Goal: Task Accomplishment & Management: Manage account settings

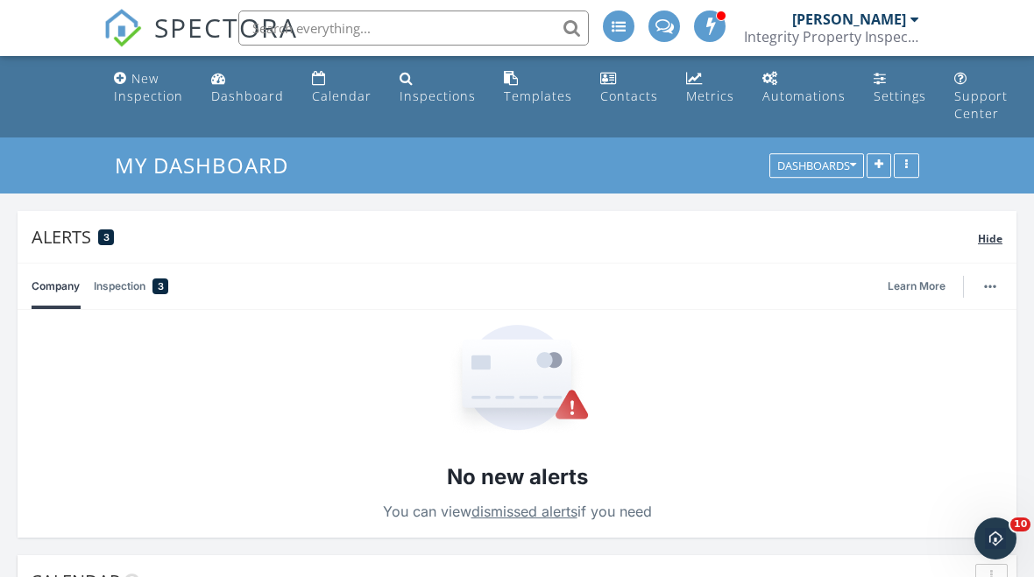
click at [986, 236] on span "Hide" at bounding box center [990, 238] width 25 height 15
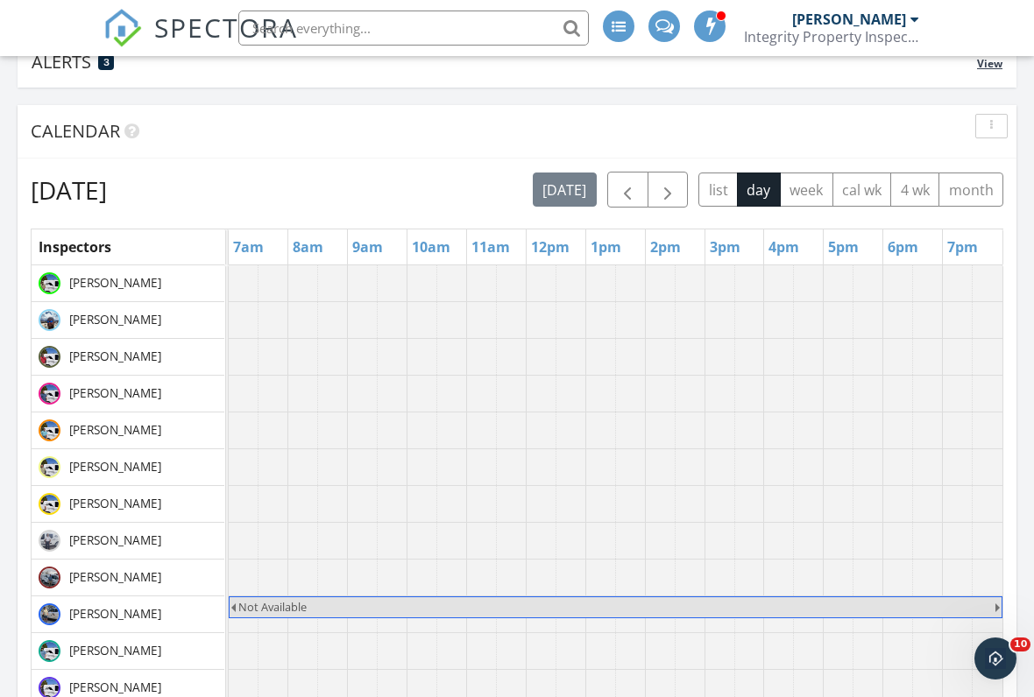
scroll to position [193, 0]
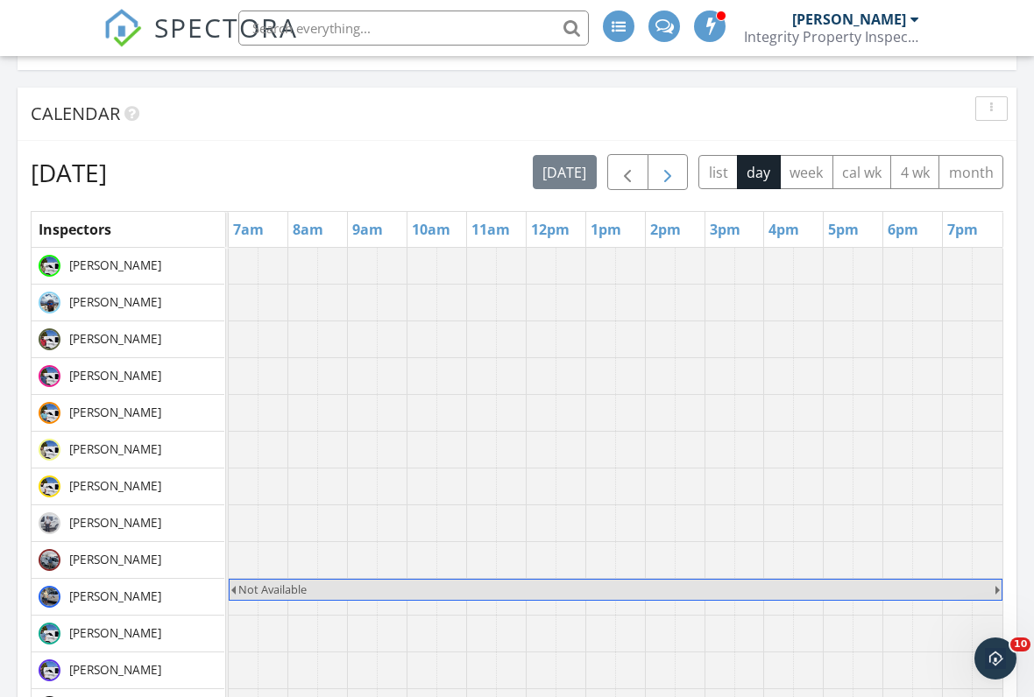
click at [678, 177] on button "button" at bounding box center [668, 172] width 41 height 36
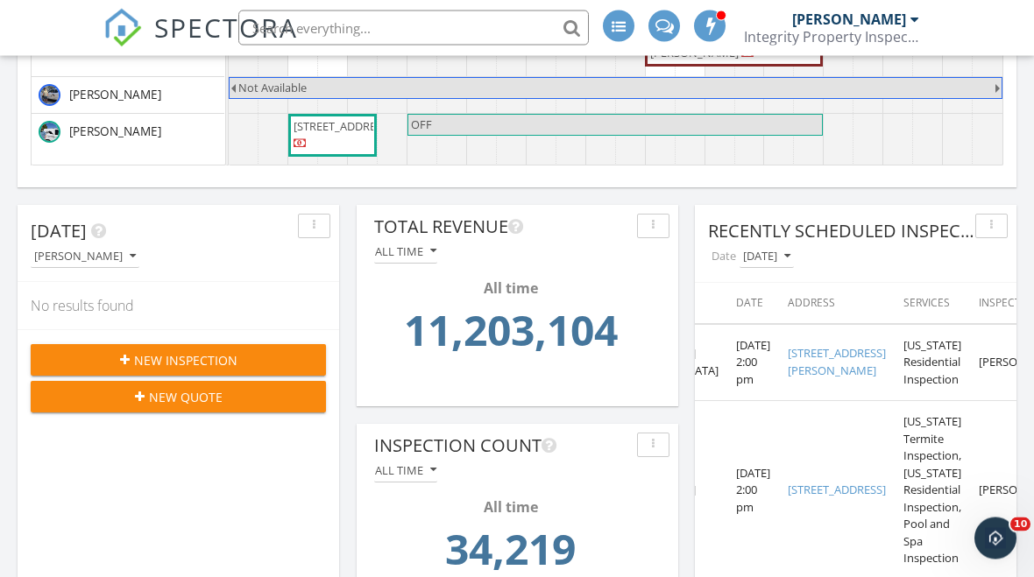
scroll to position [0, 105]
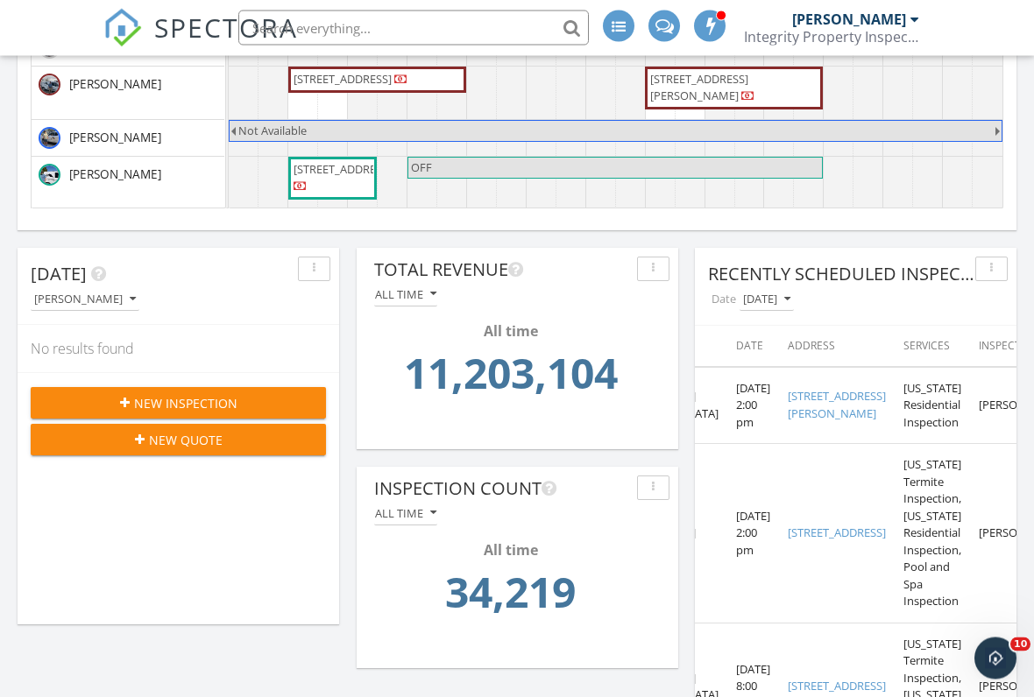
click at [423, 295] on div "All time" at bounding box center [405, 295] width 61 height 12
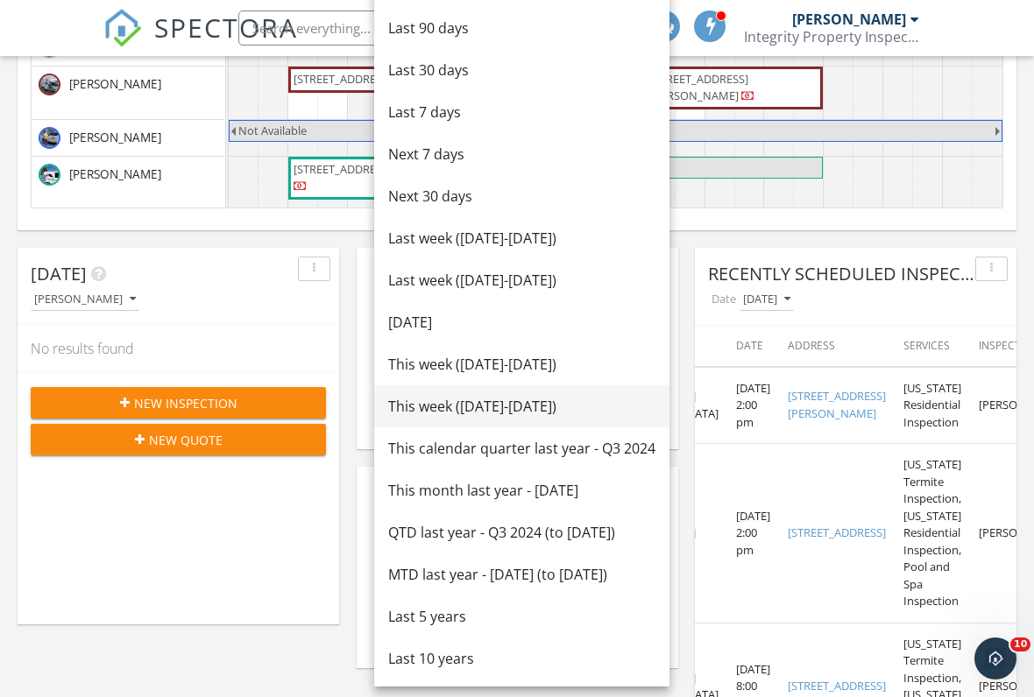
click at [556, 401] on div "This week (Monday-Sunday)" at bounding box center [521, 406] width 267 height 21
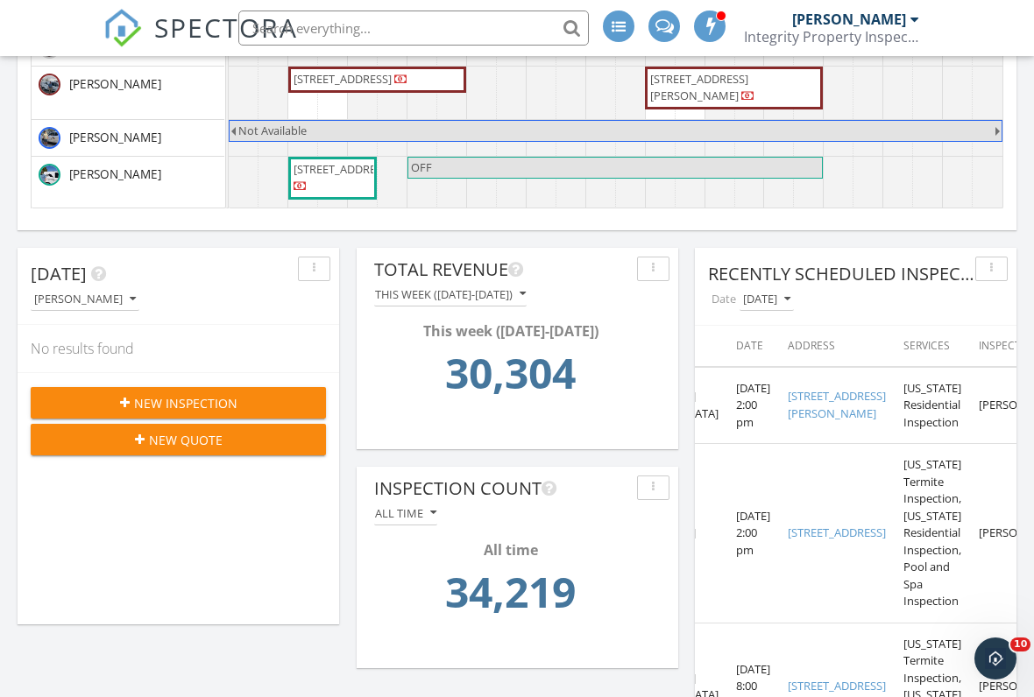
click at [532, 544] on div "All time" at bounding box center [510, 550] width 262 height 21
click at [429, 506] on button "All time" at bounding box center [405, 514] width 63 height 24
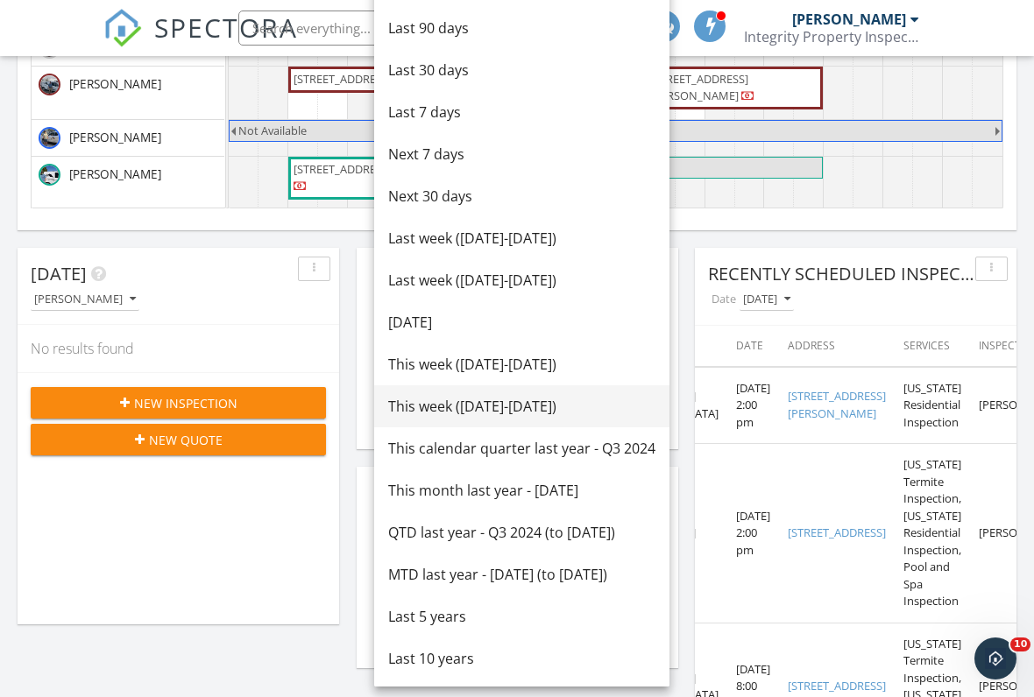
click at [533, 411] on div "This week (Monday-Sunday)" at bounding box center [521, 406] width 267 height 21
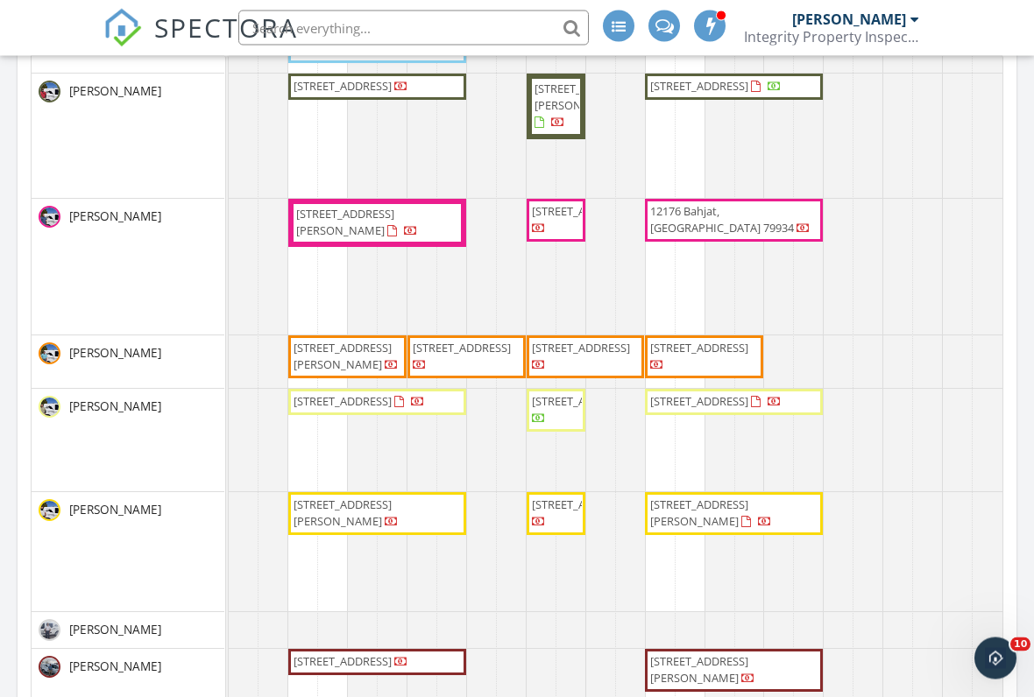
scroll to position [386, 0]
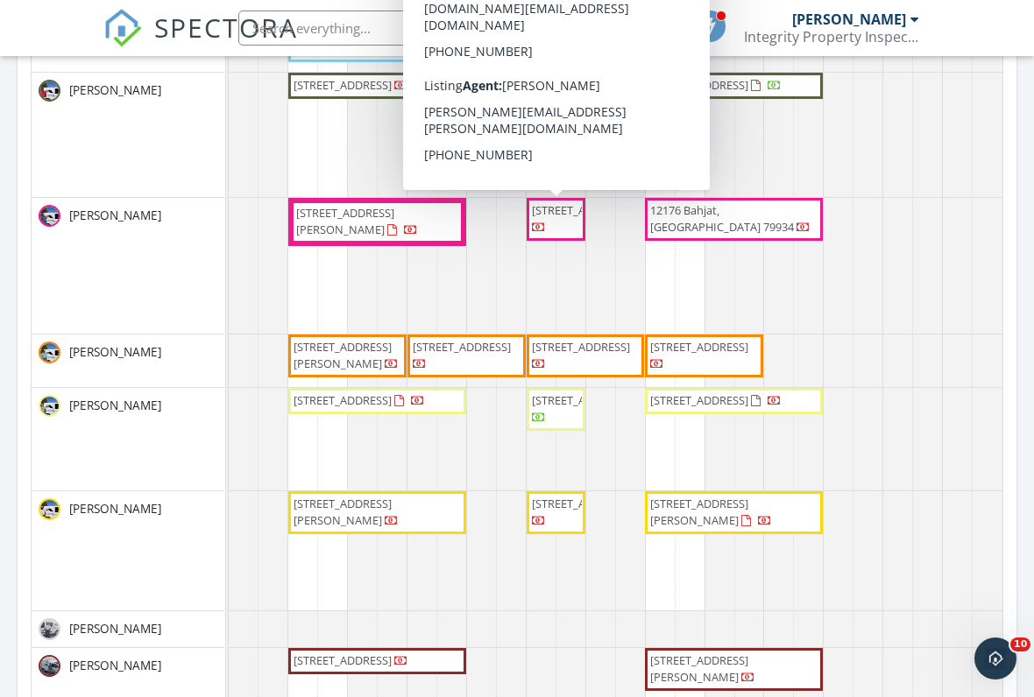
click at [558, 218] on span "13340 Emerald Glass Dr, Horizon City 79928" at bounding box center [581, 210] width 98 height 16
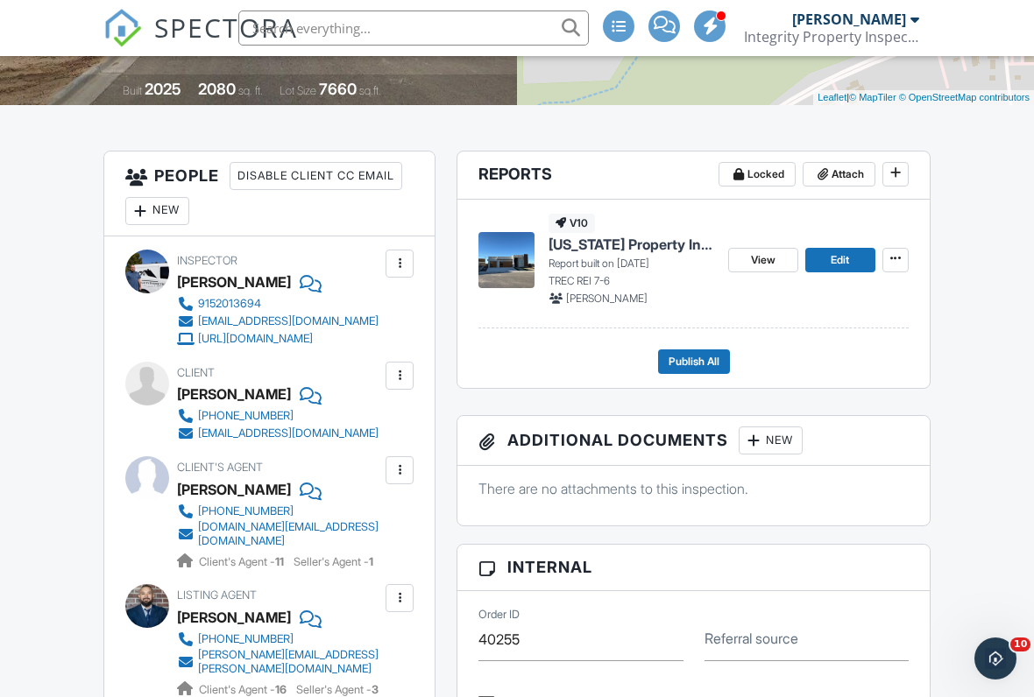
click at [399, 259] on div at bounding box center [400, 264] width 18 height 18
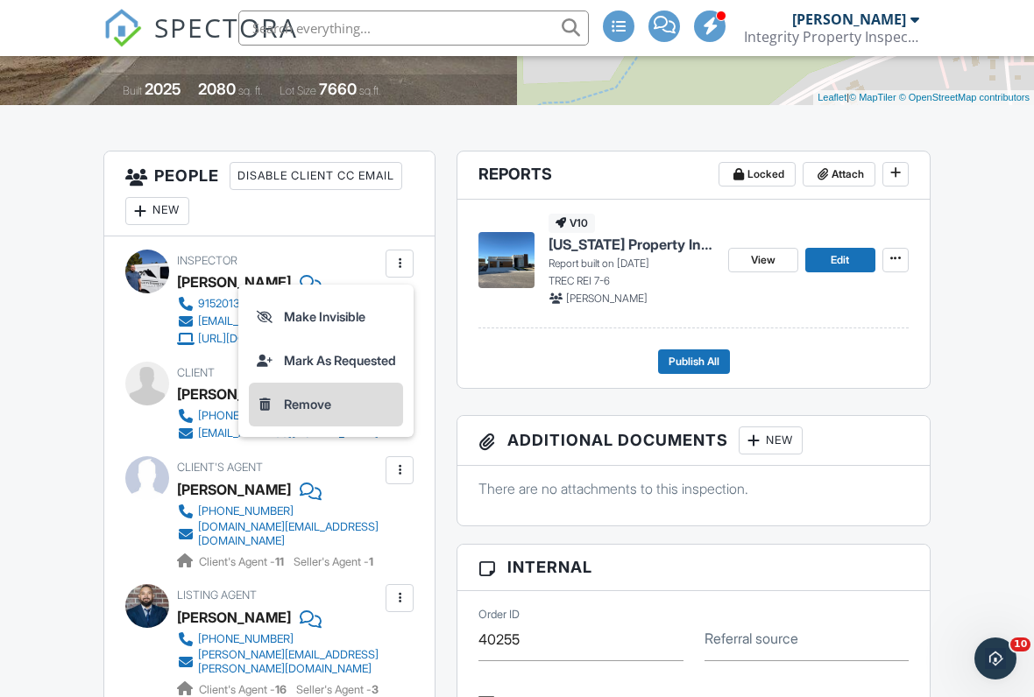
click at [285, 421] on li "Remove" at bounding box center [326, 405] width 154 height 44
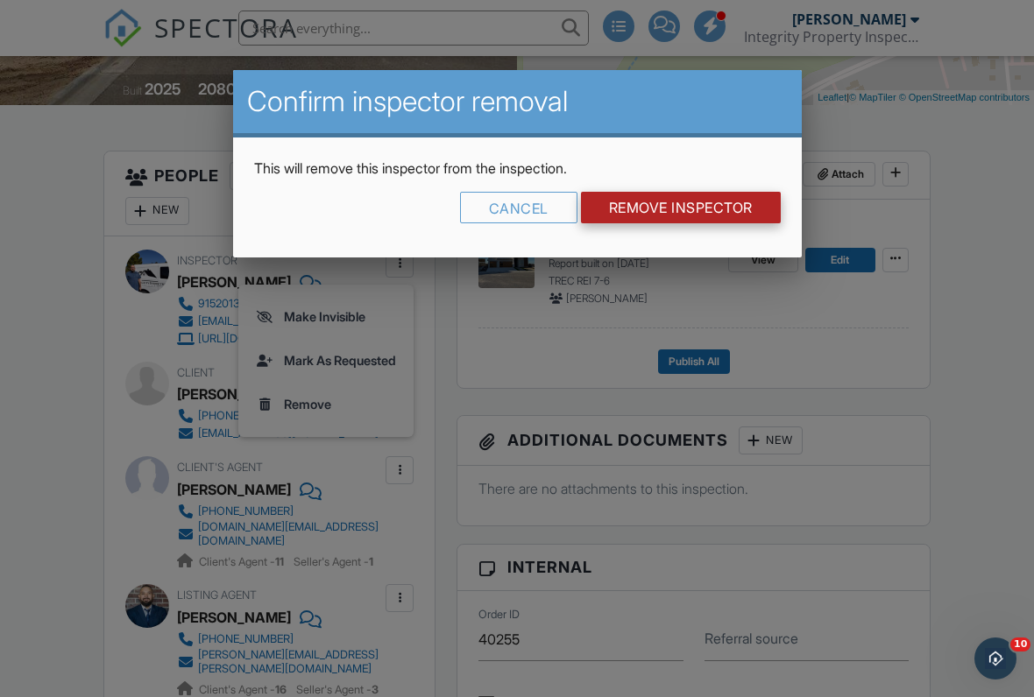
click at [654, 204] on input "Remove Inspector" at bounding box center [681, 208] width 200 height 32
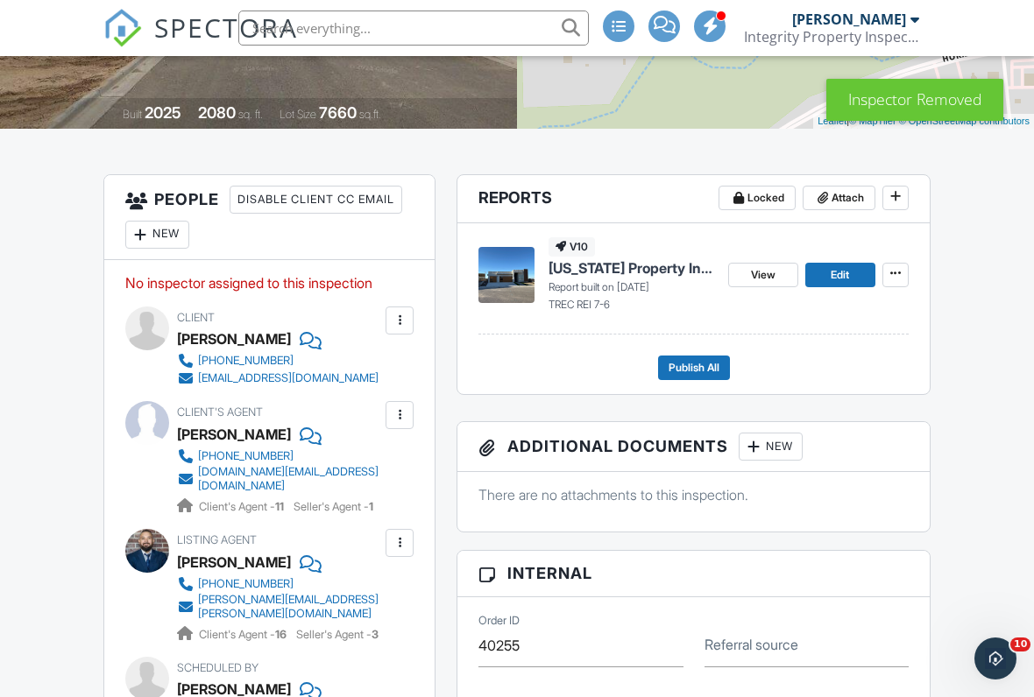
click at [153, 229] on div "New" at bounding box center [157, 235] width 64 height 28
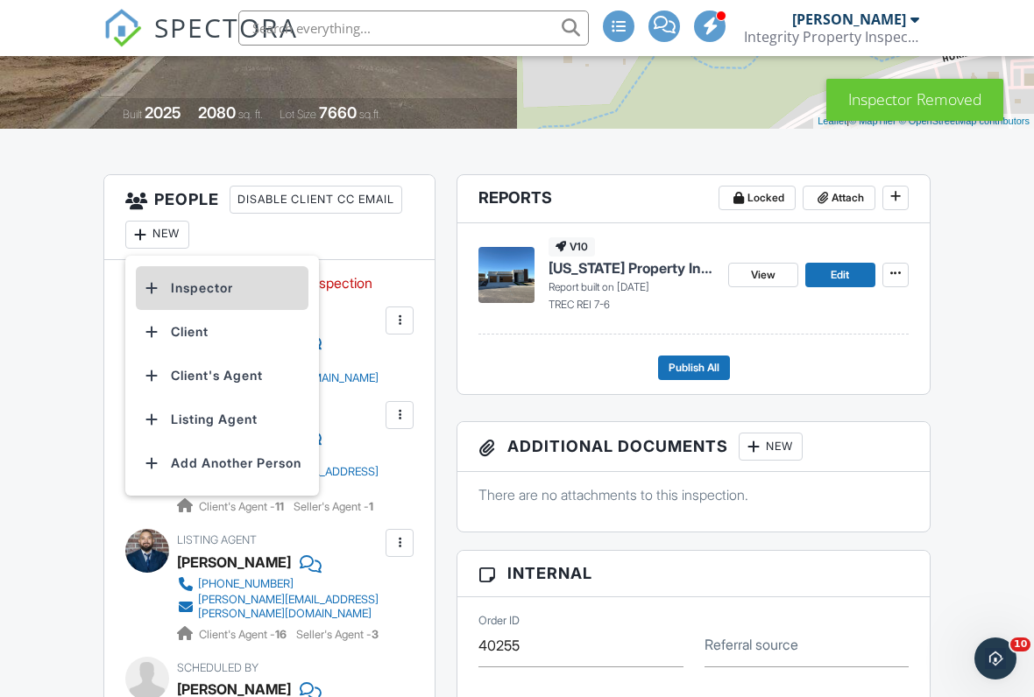
click at [180, 292] on li "Inspector" at bounding box center [222, 288] width 173 height 44
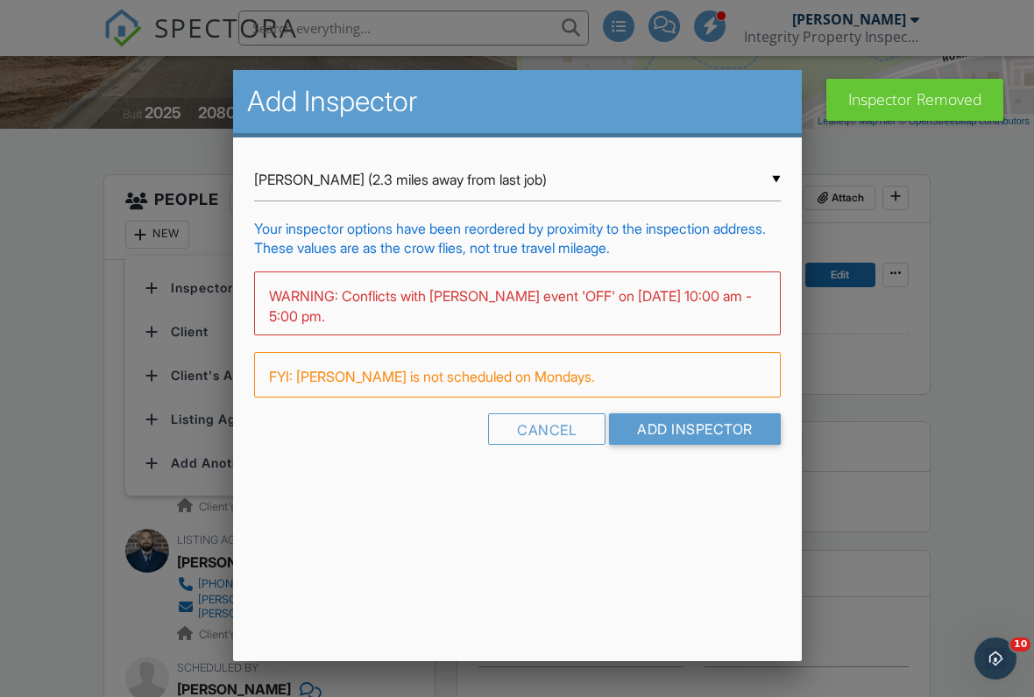
click at [304, 178] on input "Emmanuel Banks (2.3 miles away from last job)" at bounding box center [517, 180] width 527 height 43
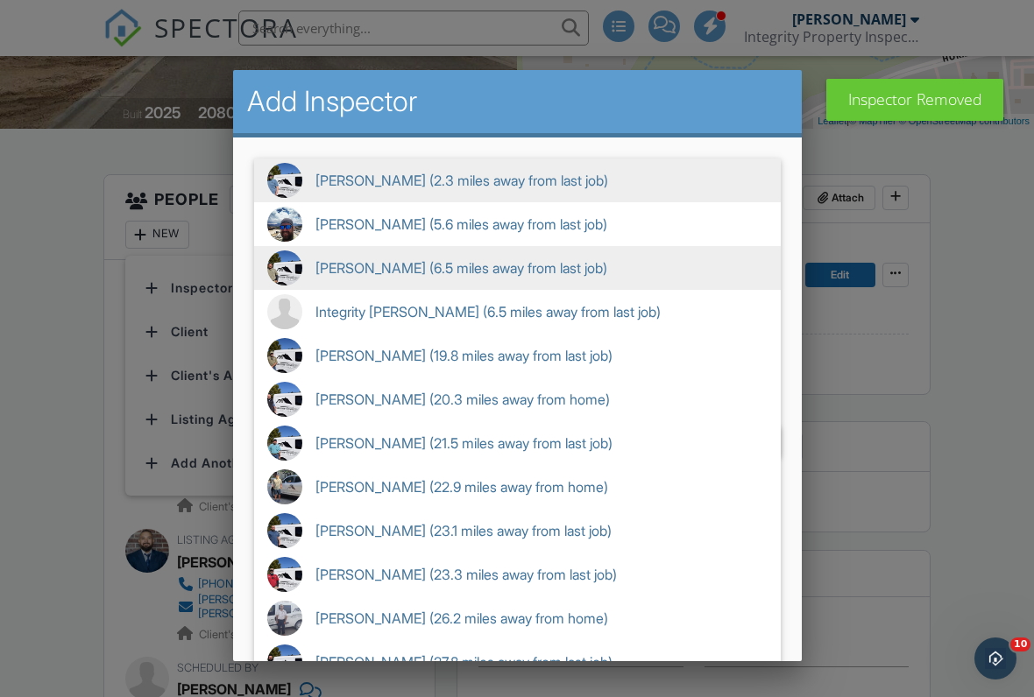
click at [331, 275] on span "Walter Cornejo (6.5 miles away from last job)" at bounding box center [517, 268] width 527 height 44
type input "Walter Cornejo (6.5 miles away from last job)"
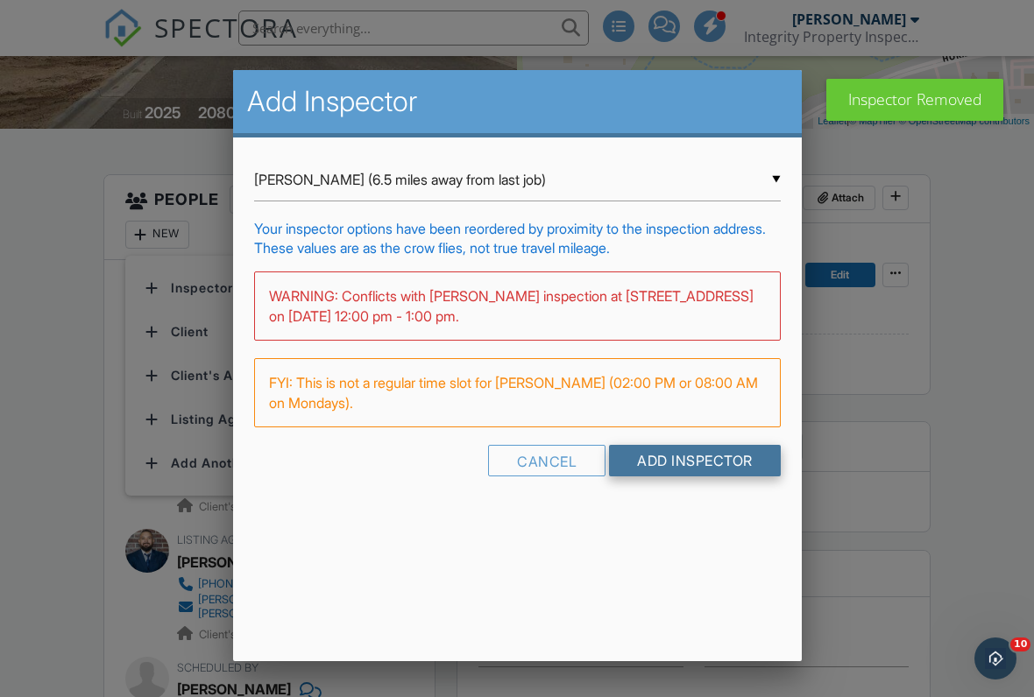
click at [702, 477] on input "Add Inspector" at bounding box center [695, 461] width 172 height 32
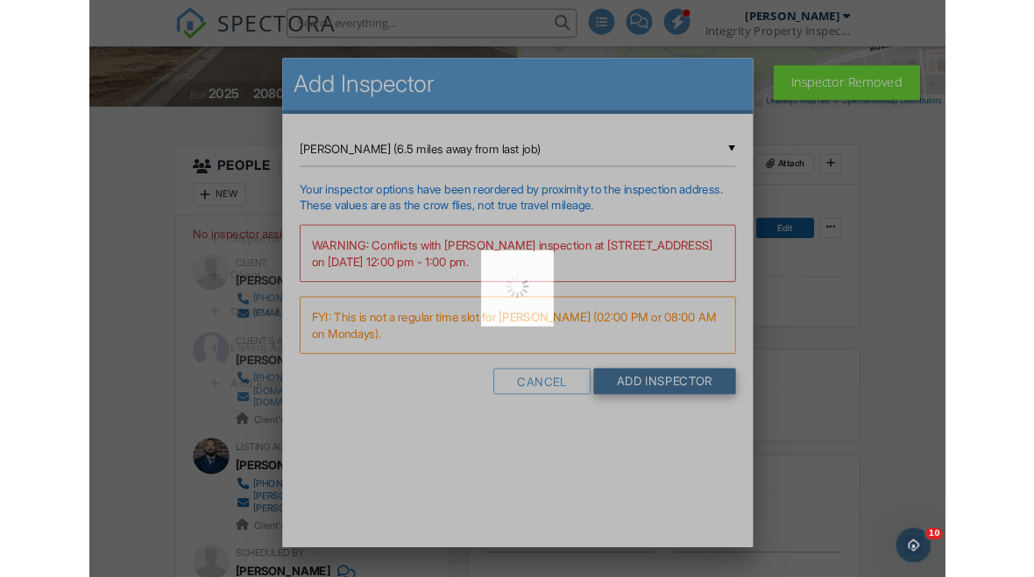
scroll to position [374, 0]
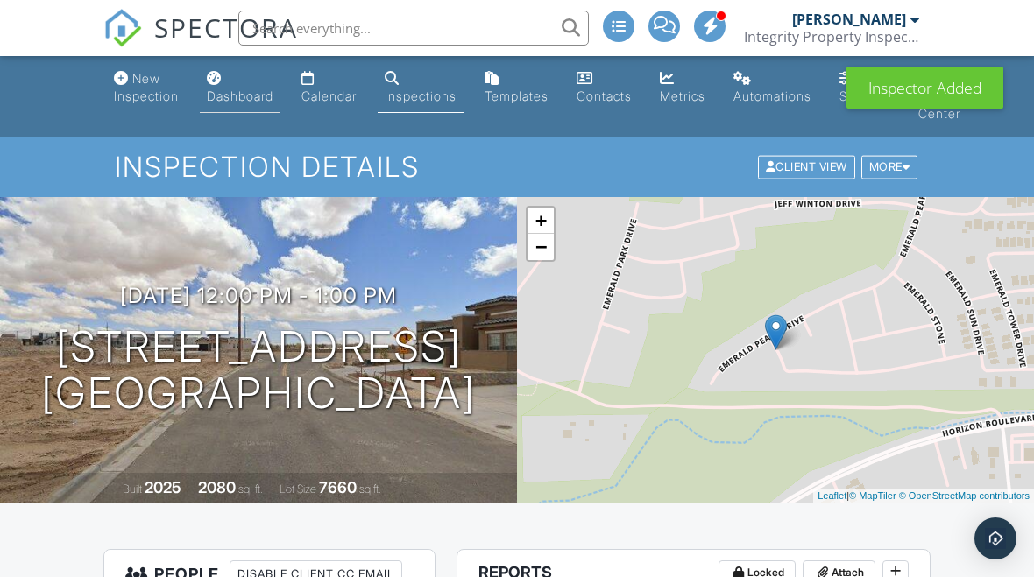
click at [226, 91] on div "Dashboard" at bounding box center [240, 95] width 67 height 15
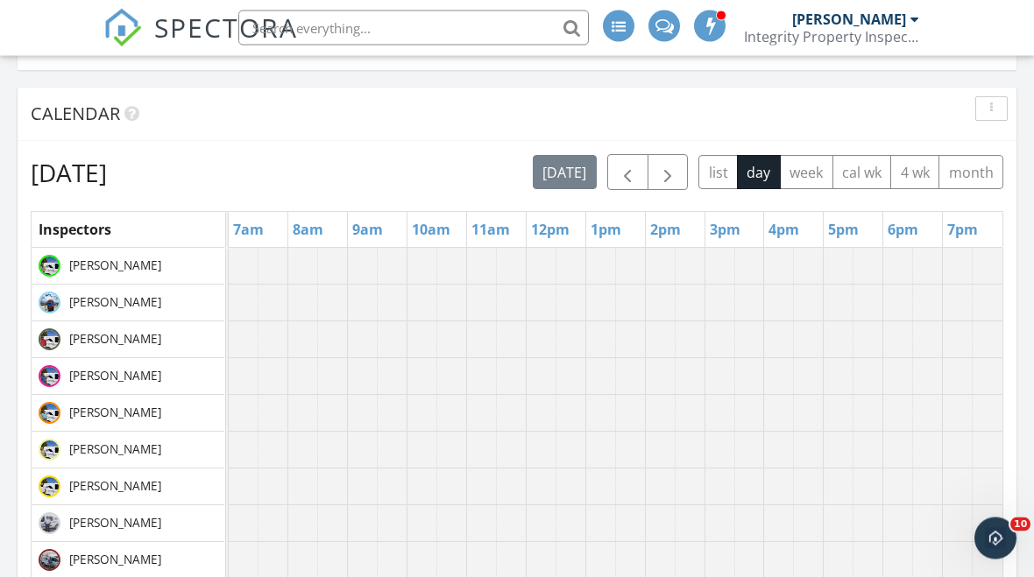
scroll to position [193, 0]
click at [667, 174] on span "button" at bounding box center [667, 173] width 21 height 21
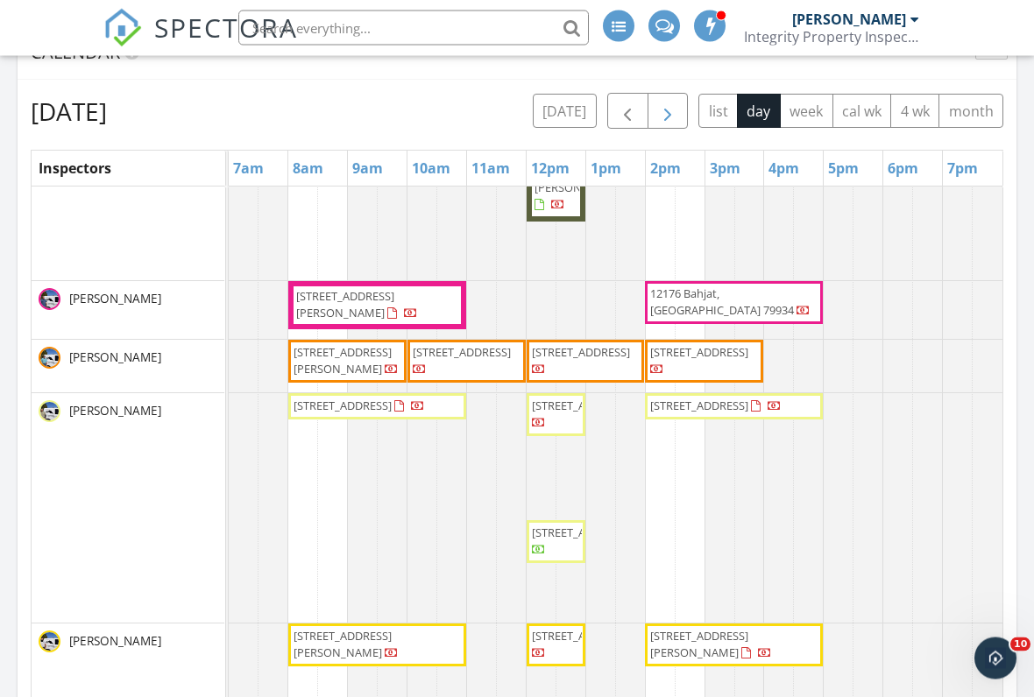
scroll to position [254, 0]
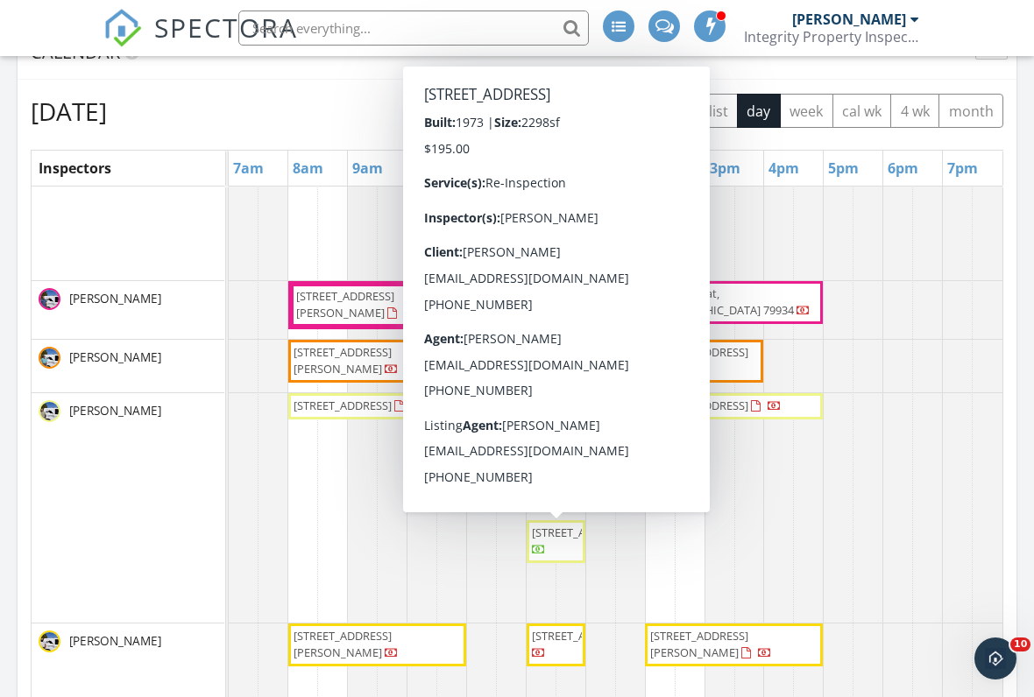
click at [552, 541] on span "[STREET_ADDRESS]" at bounding box center [581, 533] width 98 height 16
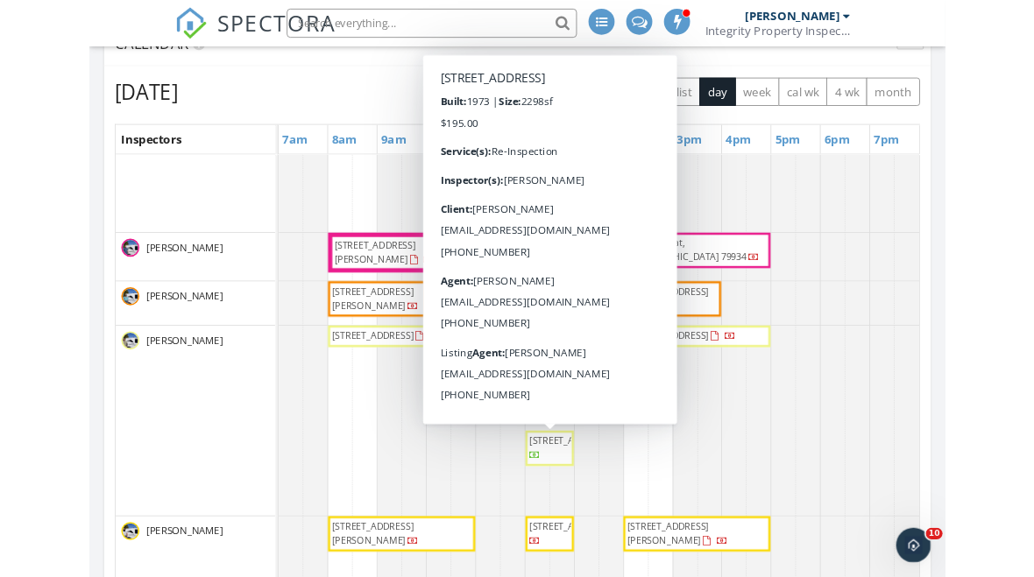
scroll to position [253, 0]
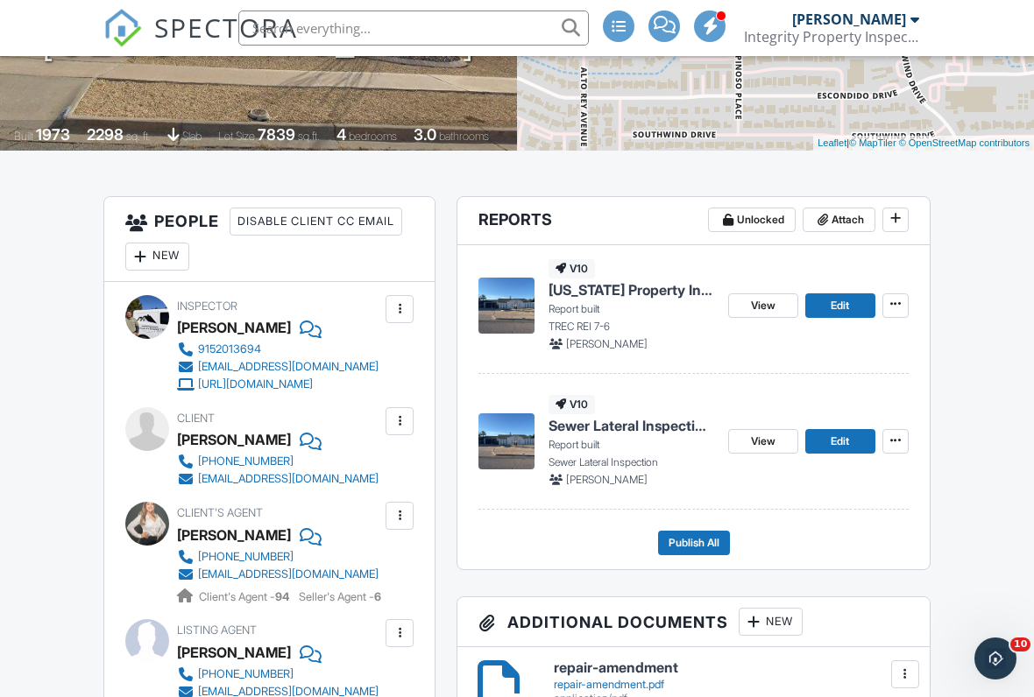
click at [391, 320] on div at bounding box center [400, 309] width 28 height 28
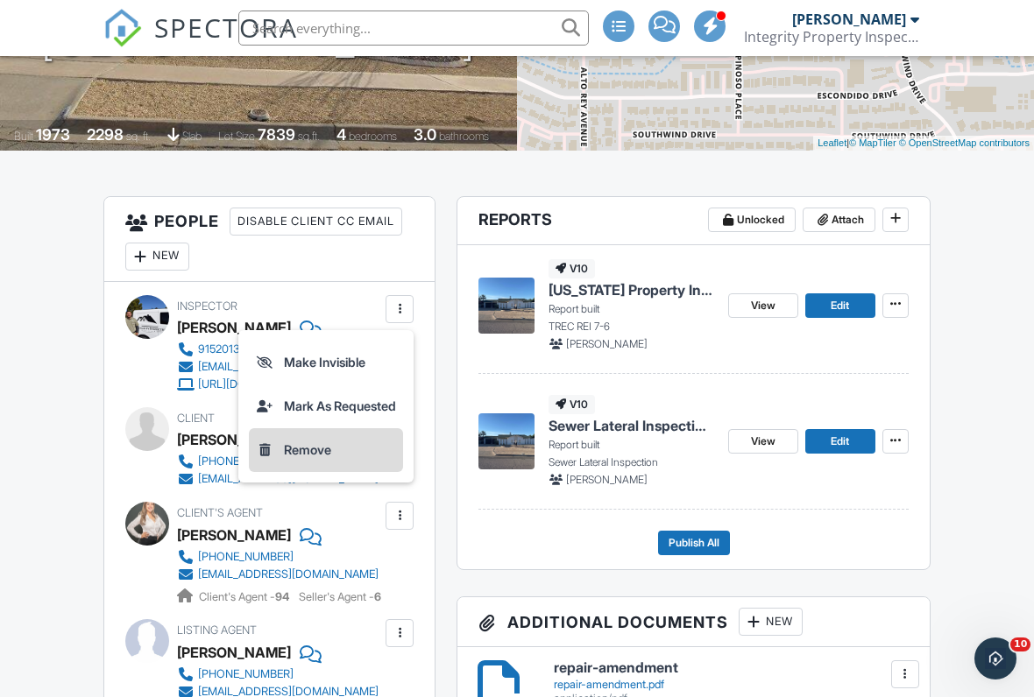
click at [348, 453] on li "Remove" at bounding box center [326, 450] width 154 height 44
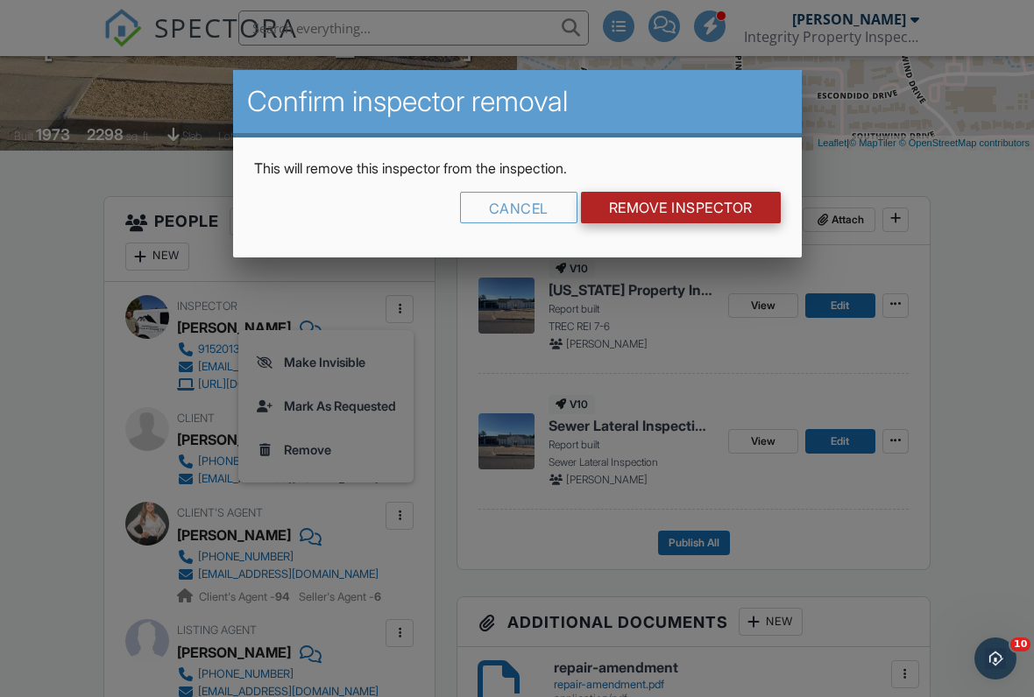
click at [655, 216] on input "Remove Inspector" at bounding box center [681, 208] width 200 height 32
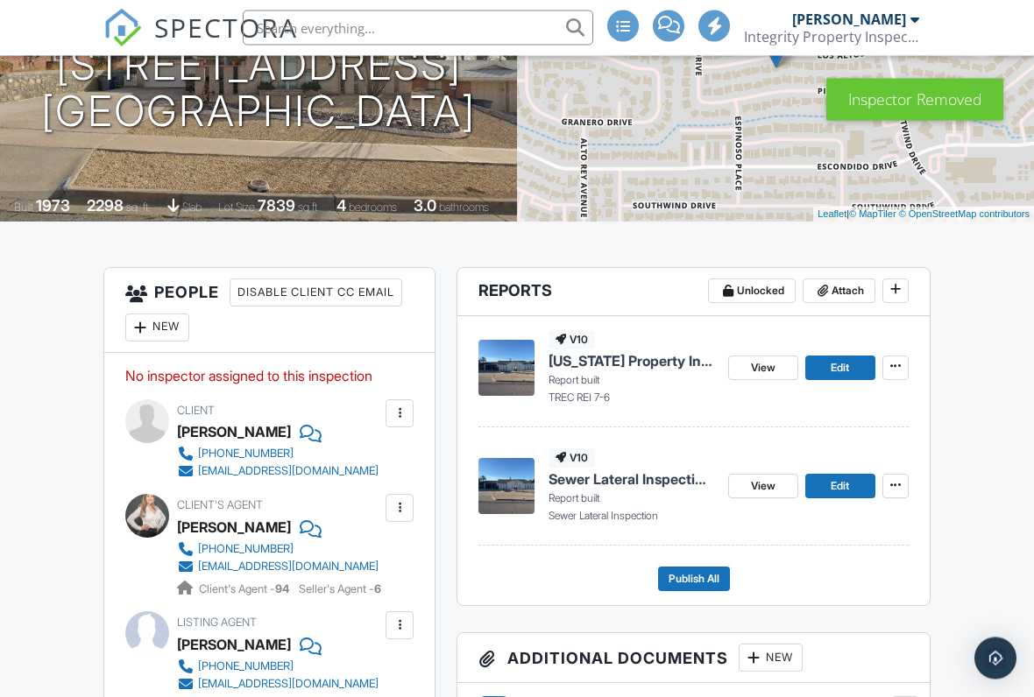
scroll to position [281, 0]
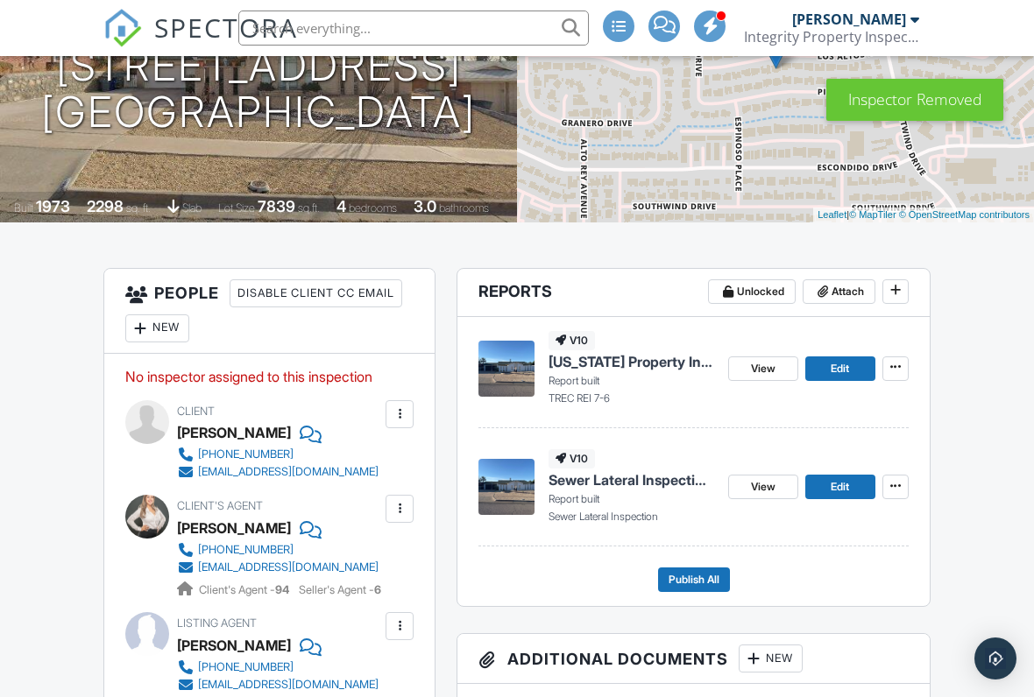
click at [173, 315] on div "New" at bounding box center [157, 329] width 64 height 28
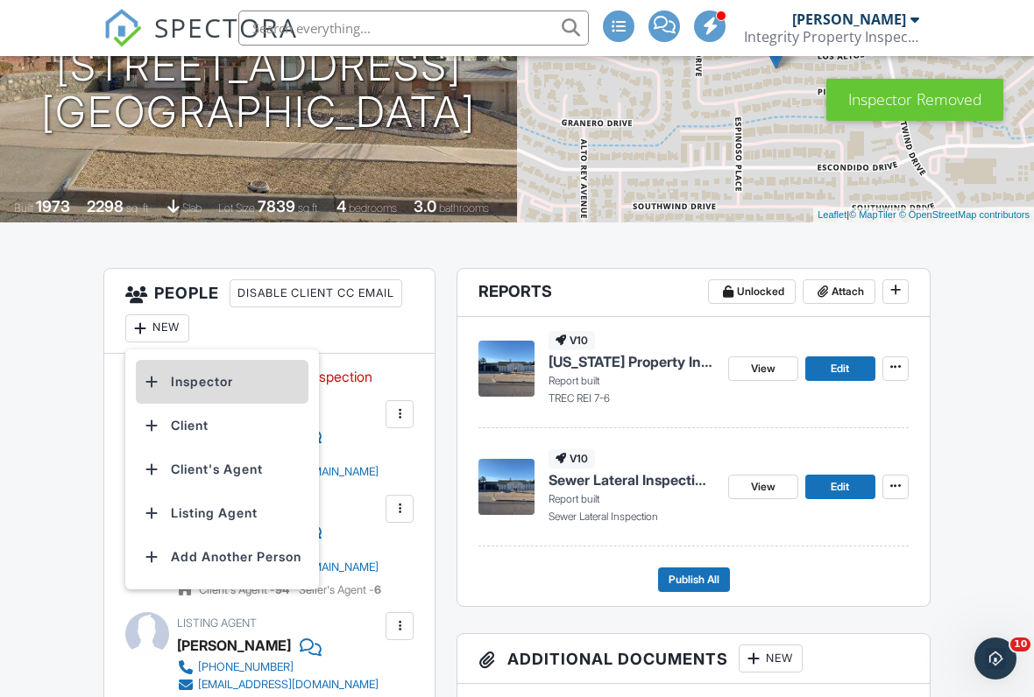
click at [190, 378] on li "Inspector" at bounding box center [222, 382] width 173 height 44
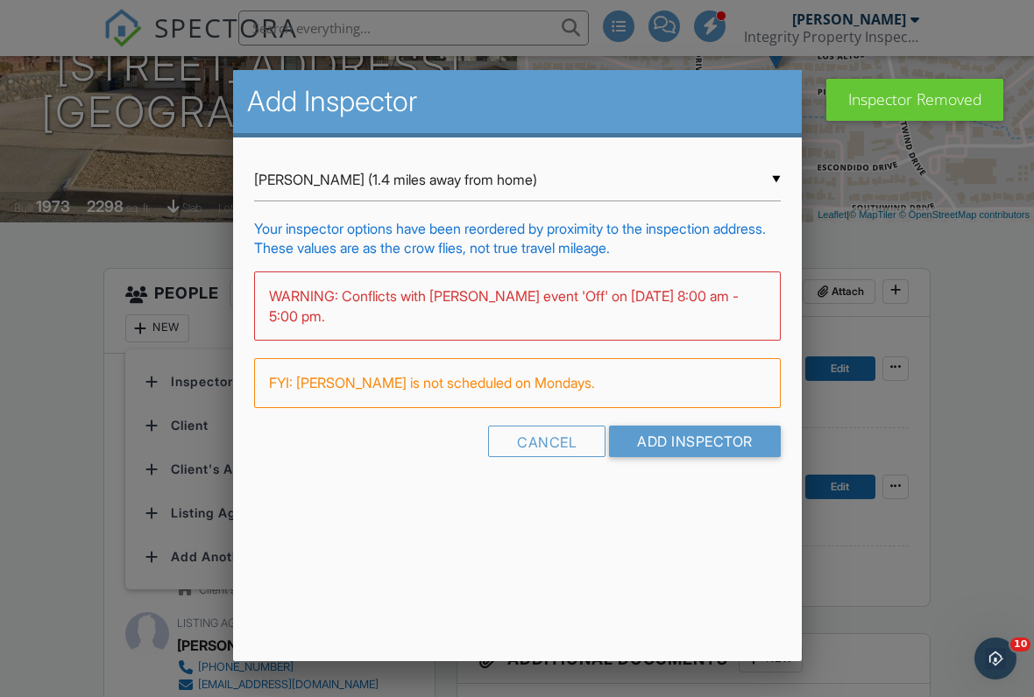
click at [501, 172] on input "[PERSON_NAME] (1.4 miles away from home)" at bounding box center [517, 180] width 527 height 43
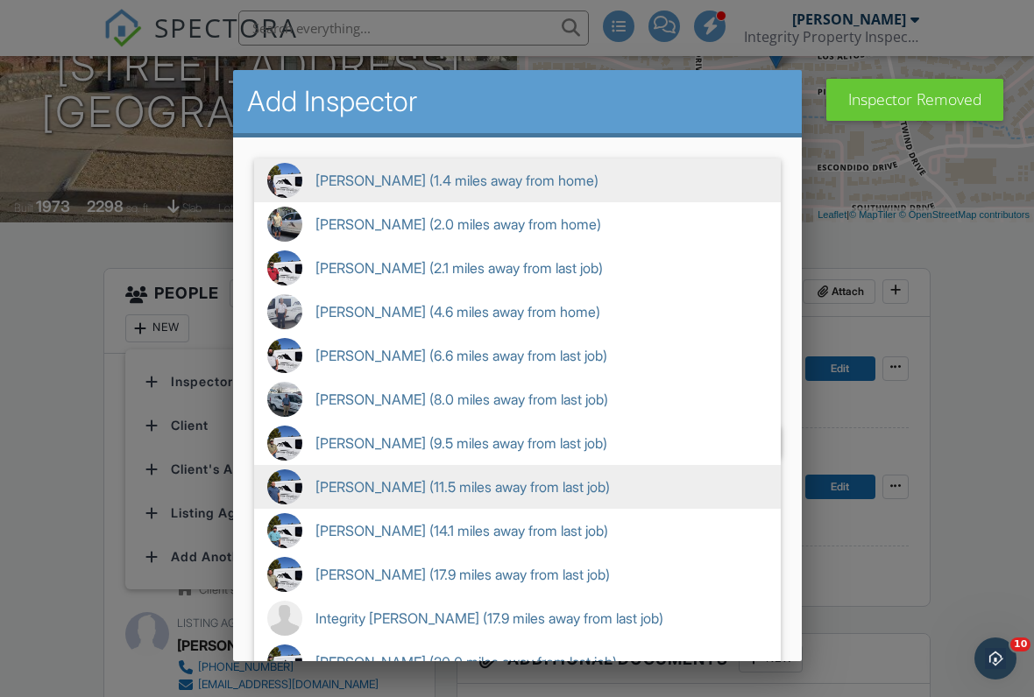
click at [444, 492] on span "[PERSON_NAME] (11.5 miles away from last job)" at bounding box center [517, 487] width 527 height 44
type input "[PERSON_NAME] (11.5 miles away from last job)"
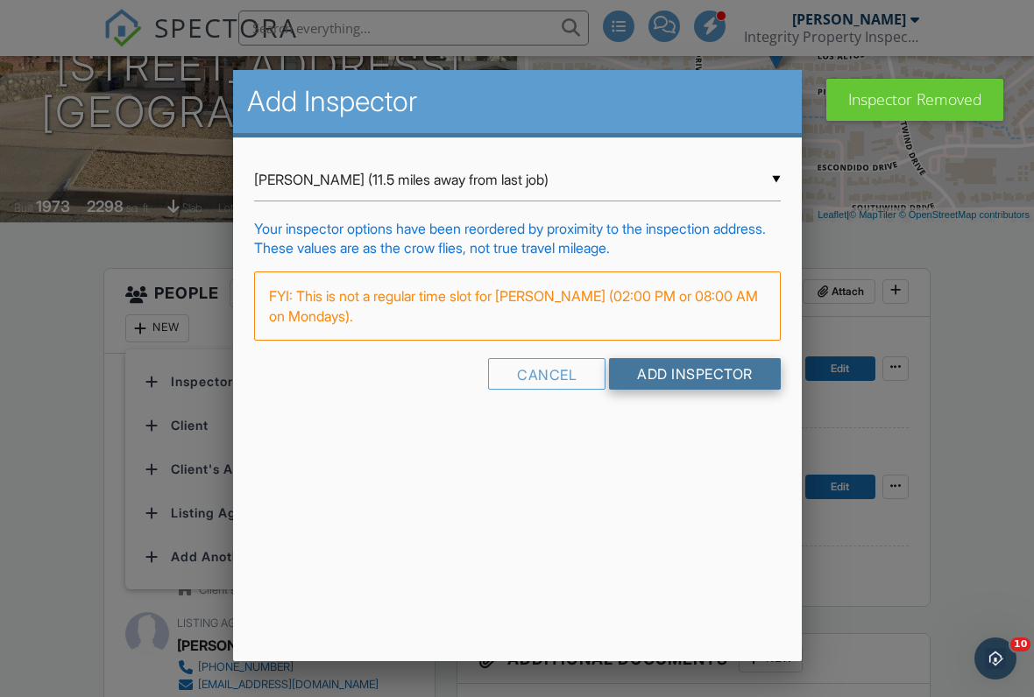
click at [687, 387] on input "Add Inspector" at bounding box center [695, 374] width 172 height 32
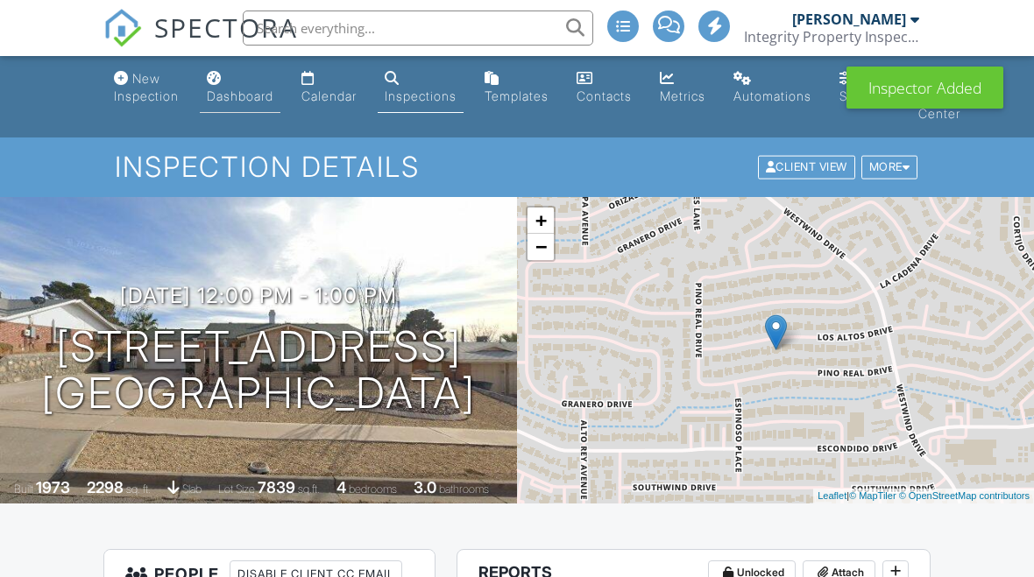
click at [245, 83] on link "Dashboard" at bounding box center [240, 88] width 81 height 50
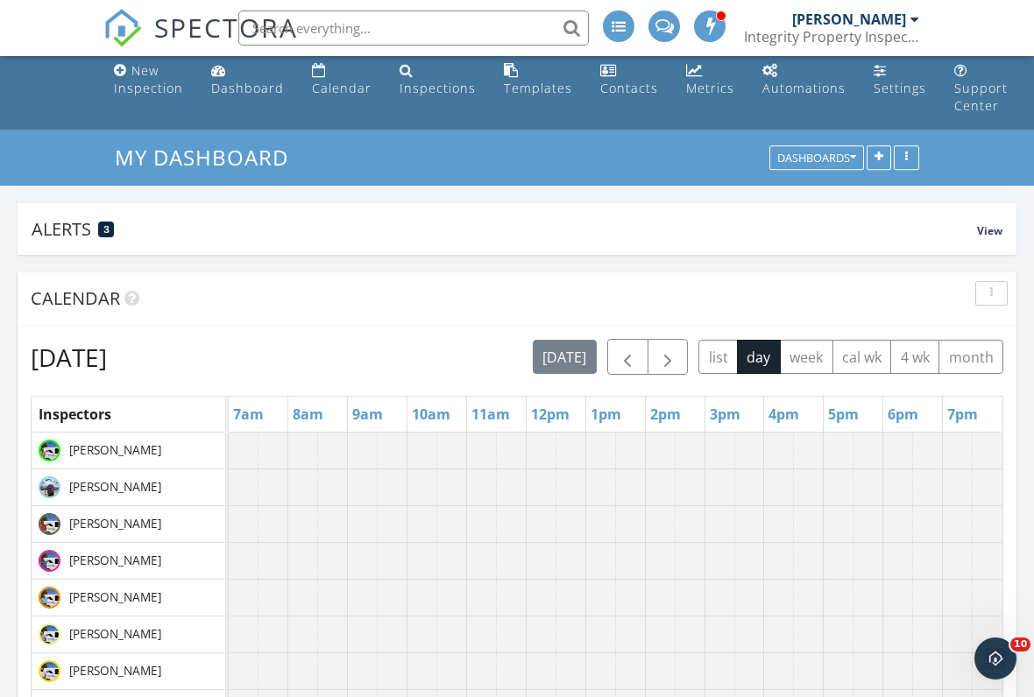
scroll to position [11, 0]
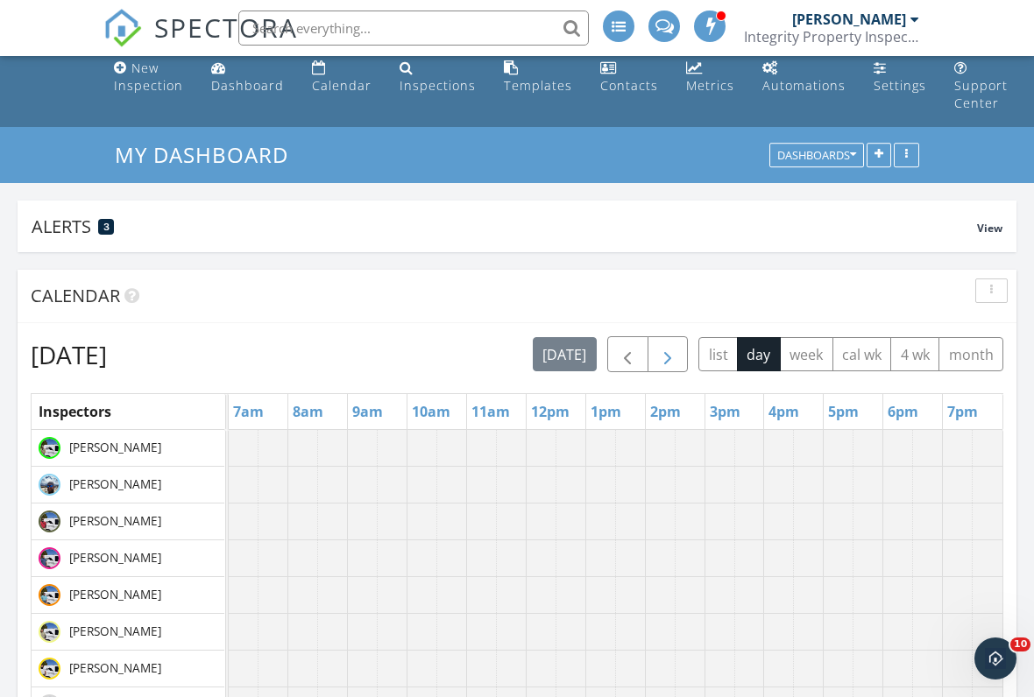
click at [667, 359] on span "button" at bounding box center [667, 355] width 21 height 21
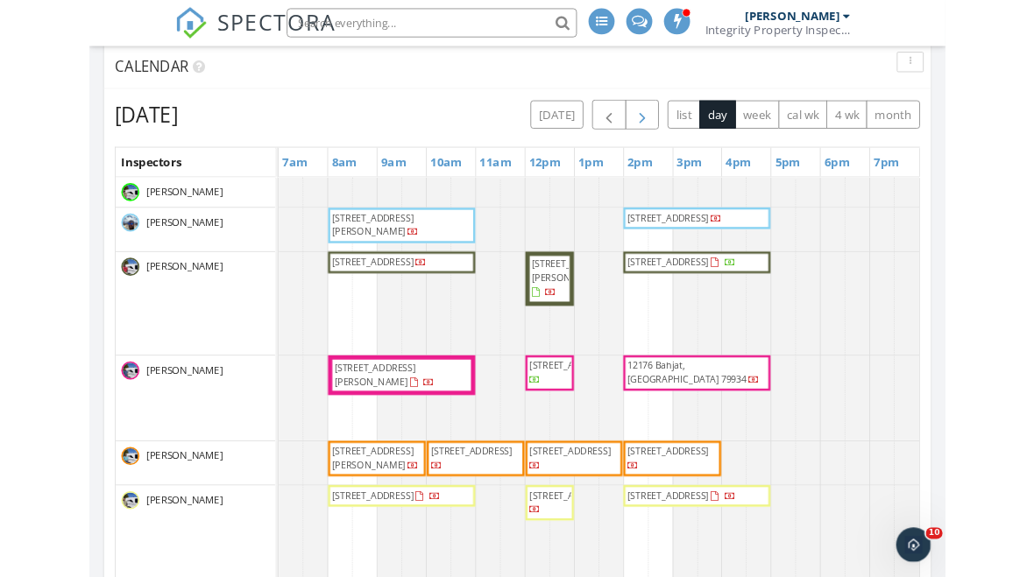
scroll to position [212, 0]
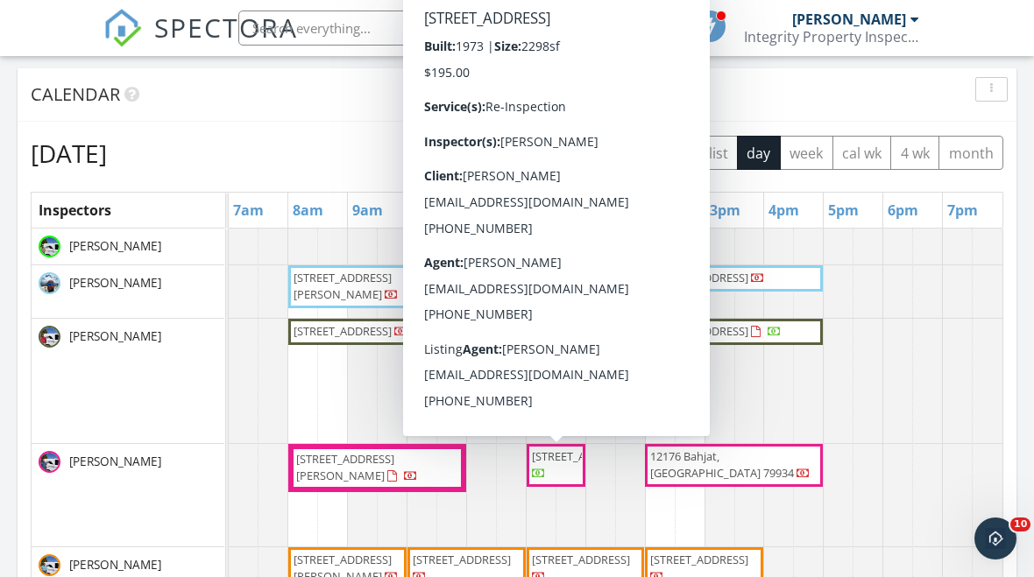
click at [895, 341] on div at bounding box center [853, 381] width 298 height 124
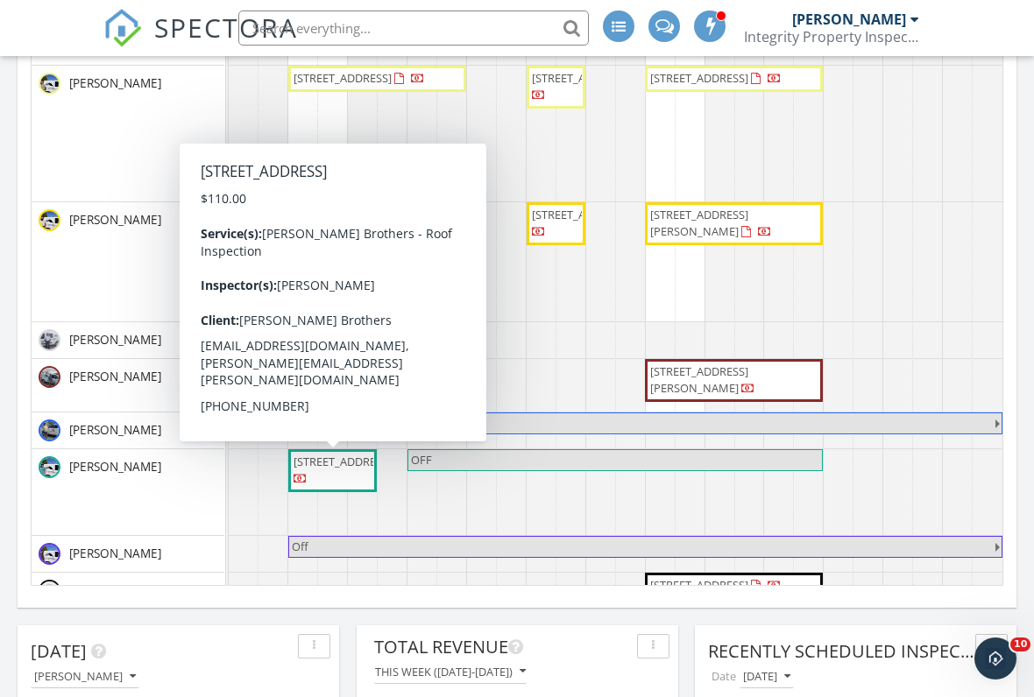
scroll to position [0, 0]
